Goal: Transaction & Acquisition: Obtain resource

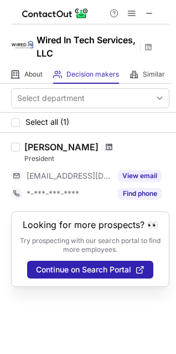
click at [108, 146] on span at bounding box center [109, 146] width 7 height 9
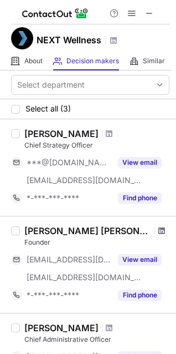
click at [159, 227] on span at bounding box center [162, 230] width 7 height 9
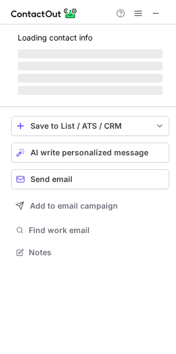
scroll to position [259, 176]
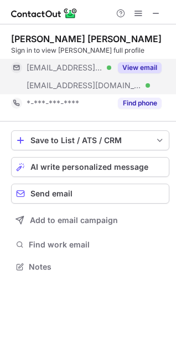
click at [151, 69] on button "View email" at bounding box center [140, 67] width 44 height 11
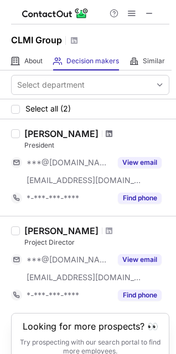
click at [108, 131] on span at bounding box center [109, 133] width 7 height 9
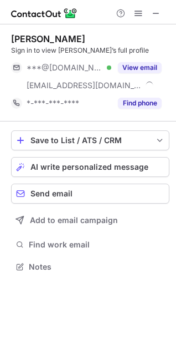
scroll to position [259, 176]
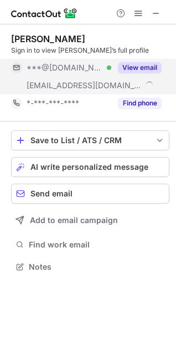
click at [142, 68] on button "View email" at bounding box center [140, 67] width 44 height 11
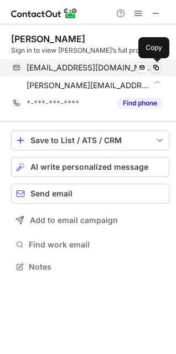
click at [155, 69] on span at bounding box center [156, 67] width 9 height 9
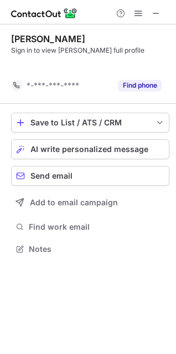
scroll to position [223, 176]
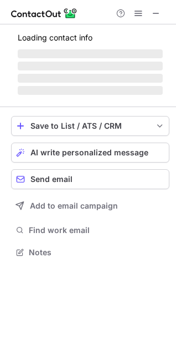
scroll to position [277, 176]
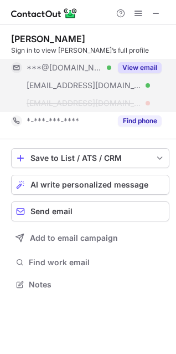
click at [133, 60] on div "View email" at bounding box center [136, 68] width 50 height 18
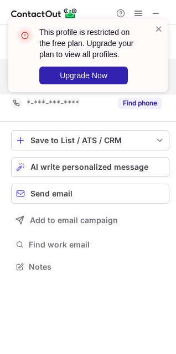
scroll to position [259, 176]
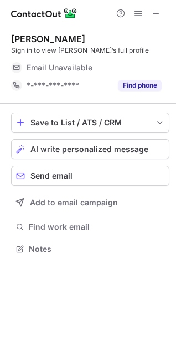
scroll to position [241, 176]
